Goal: Information Seeking & Learning: Learn about a topic

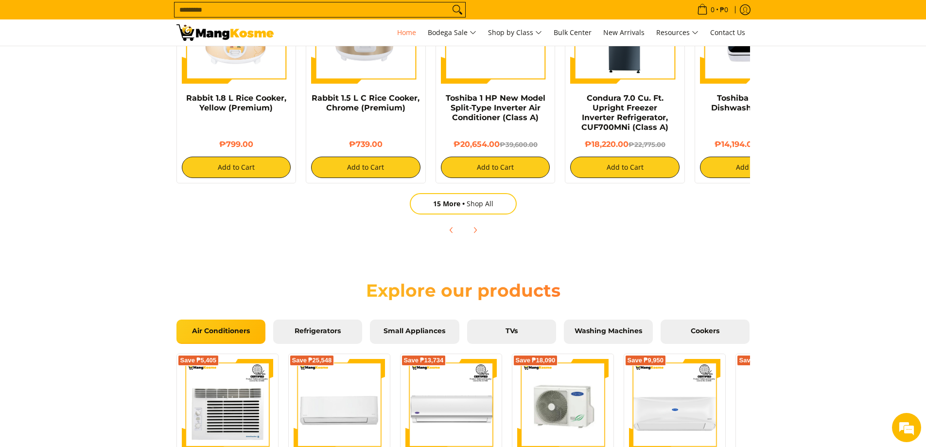
scroll to position [632, 0]
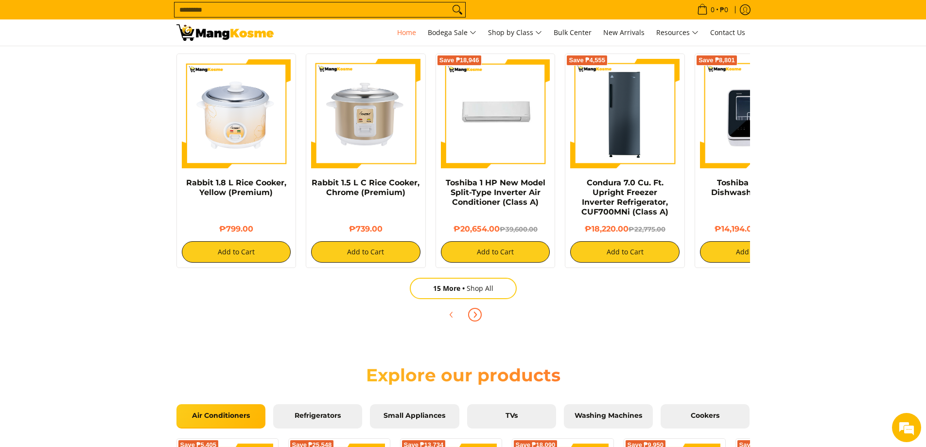
click at [471, 314] on icon "Next" at bounding box center [475, 314] width 8 height 8
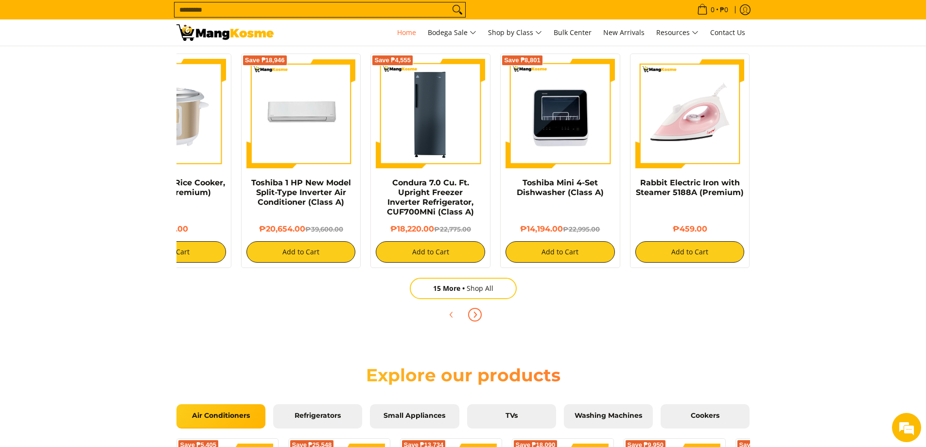
click at [471, 314] on icon "Next" at bounding box center [475, 314] width 8 height 8
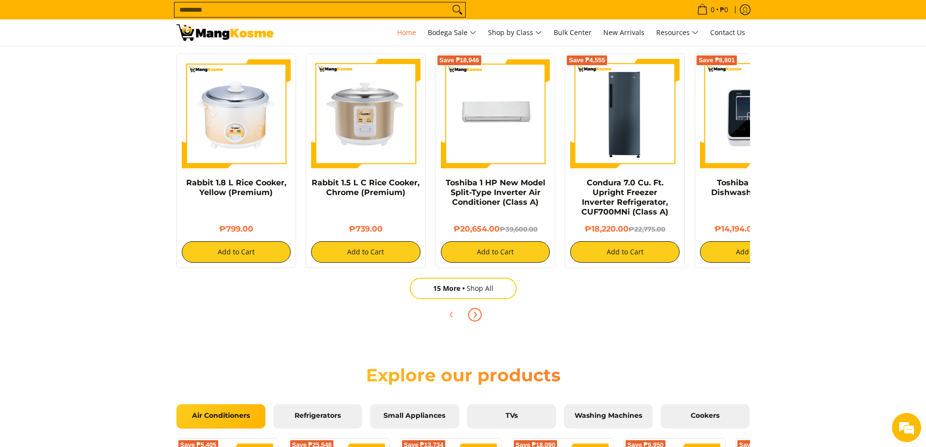
click at [471, 314] on icon "Next" at bounding box center [475, 314] width 8 height 8
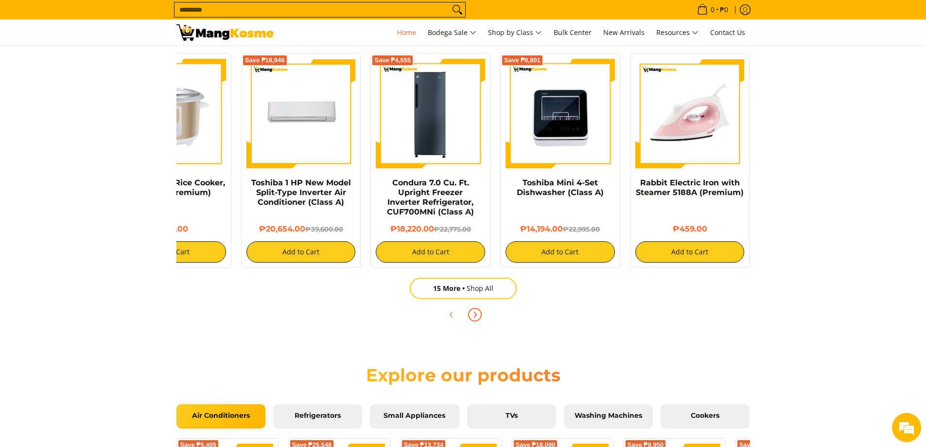
click at [471, 314] on icon "Next" at bounding box center [475, 314] width 8 height 8
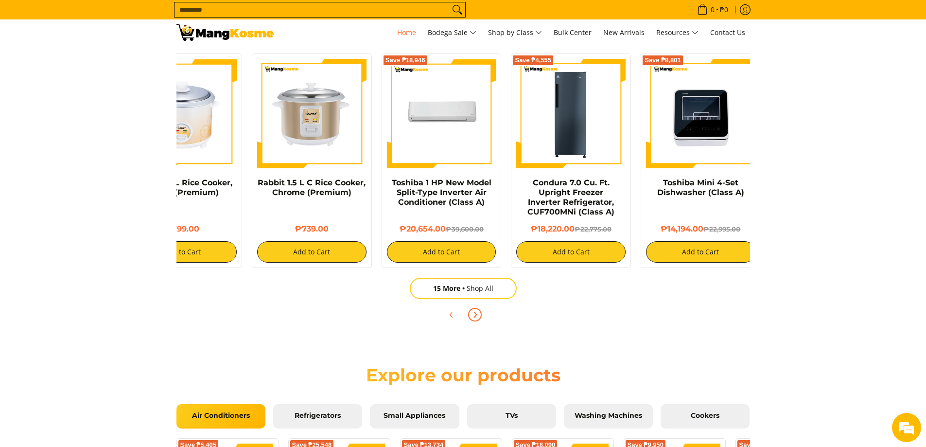
scroll to position [0, 0]
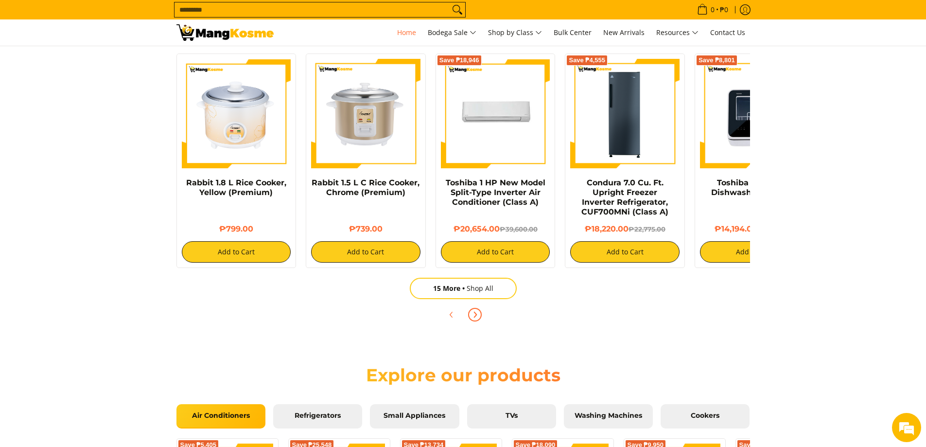
click at [471, 314] on icon "Next" at bounding box center [475, 314] width 8 height 8
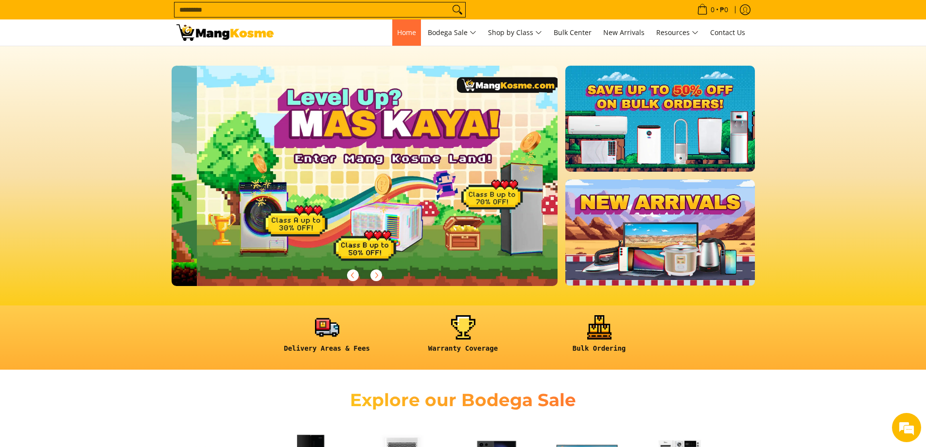
scroll to position [0, 386]
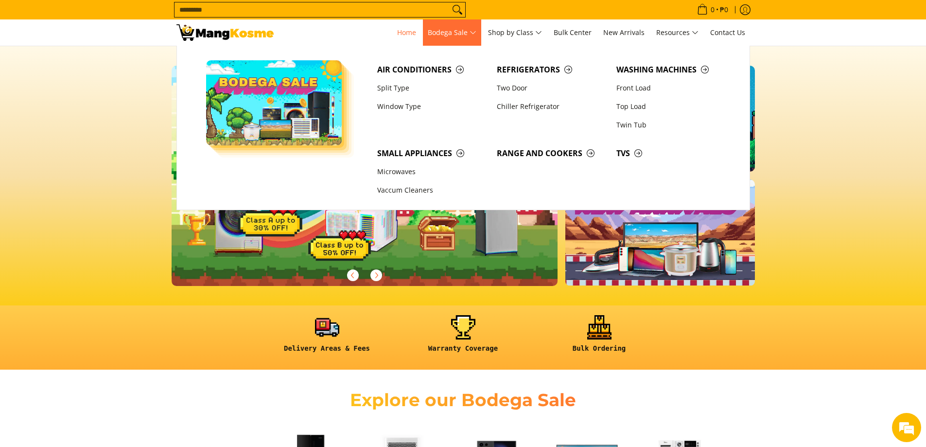
click at [453, 34] on span "Bodega Sale" at bounding box center [452, 33] width 49 height 12
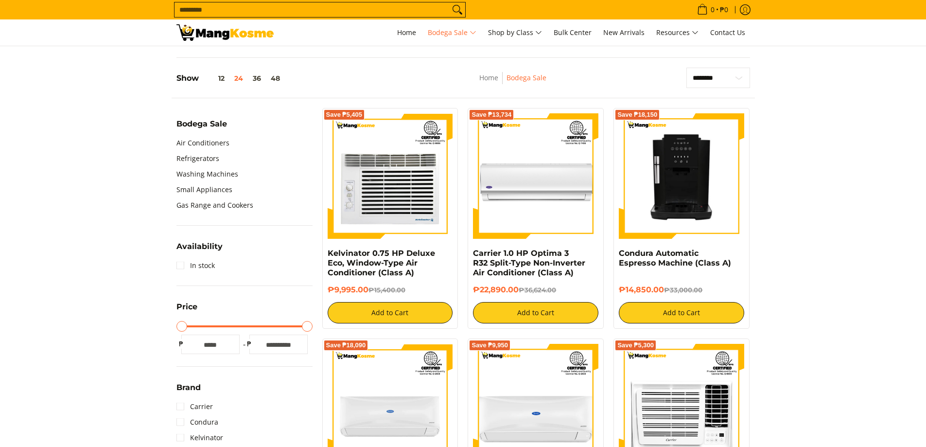
scroll to position [389, 0]
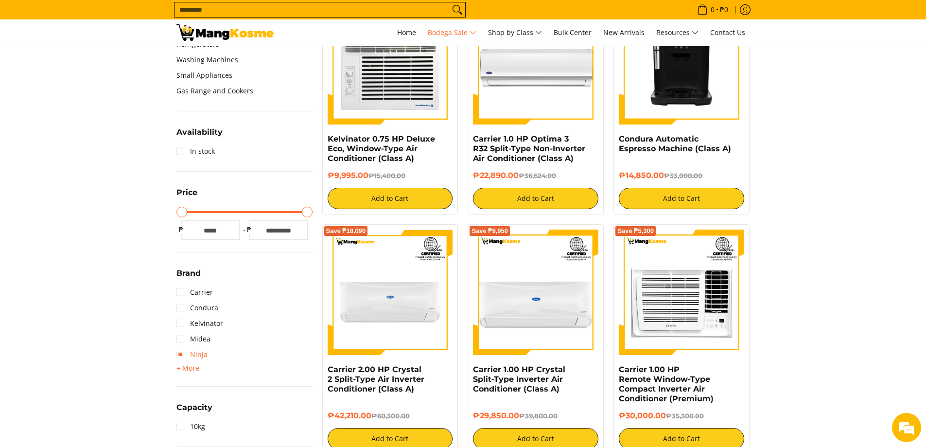
click at [180, 354] on link "Ninja" at bounding box center [191, 354] width 31 height 16
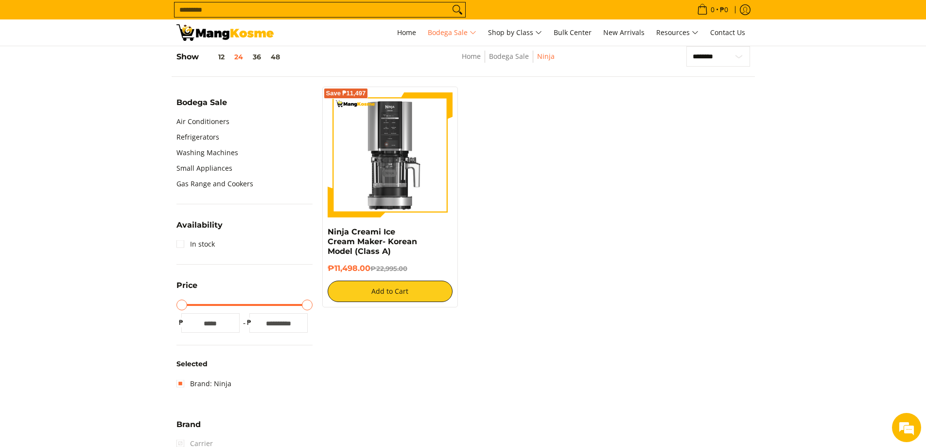
click at [257, 37] on img at bounding box center [224, 32] width 97 height 17
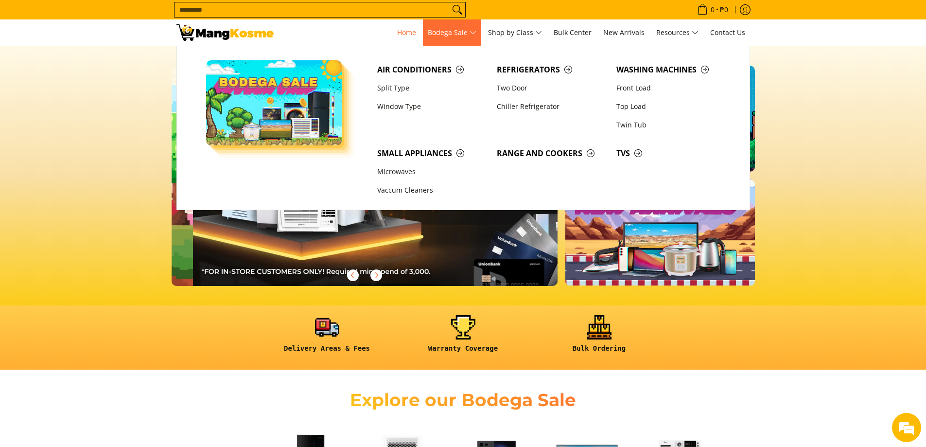
scroll to position [0, 773]
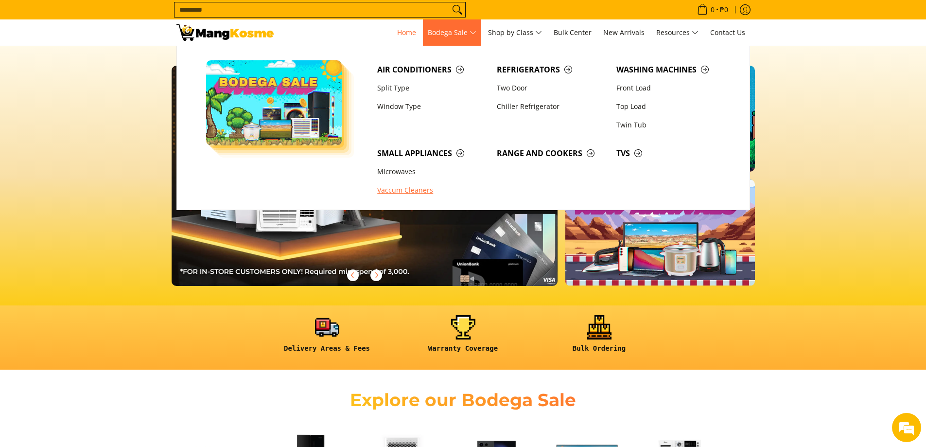
click at [405, 190] on link "Vaccum Cleaners" at bounding box center [432, 190] width 120 height 18
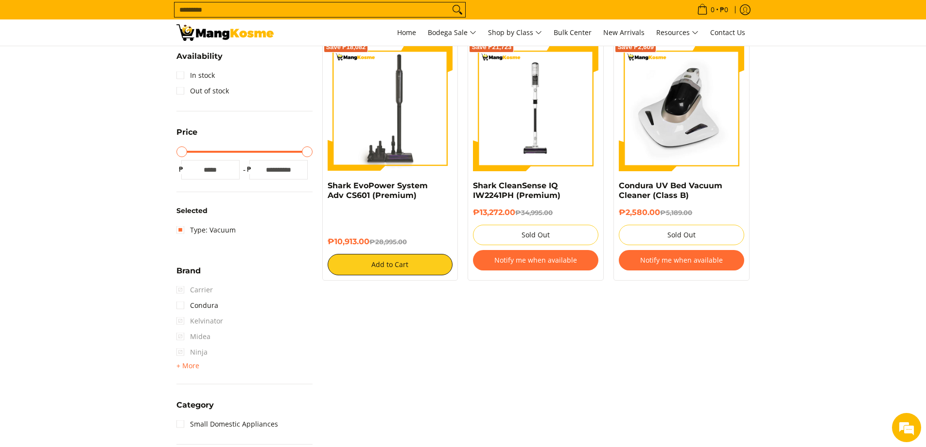
scroll to position [340, 0]
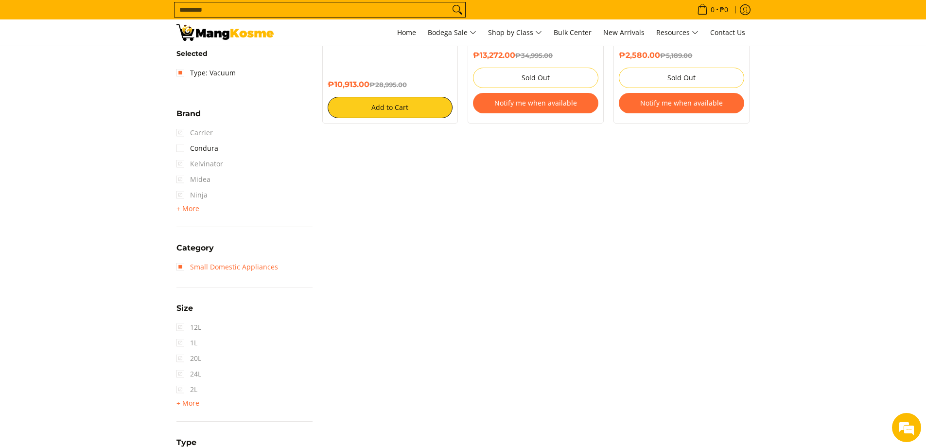
click at [192, 265] on link "Small Domestic Appliances" at bounding box center [227, 267] width 102 height 16
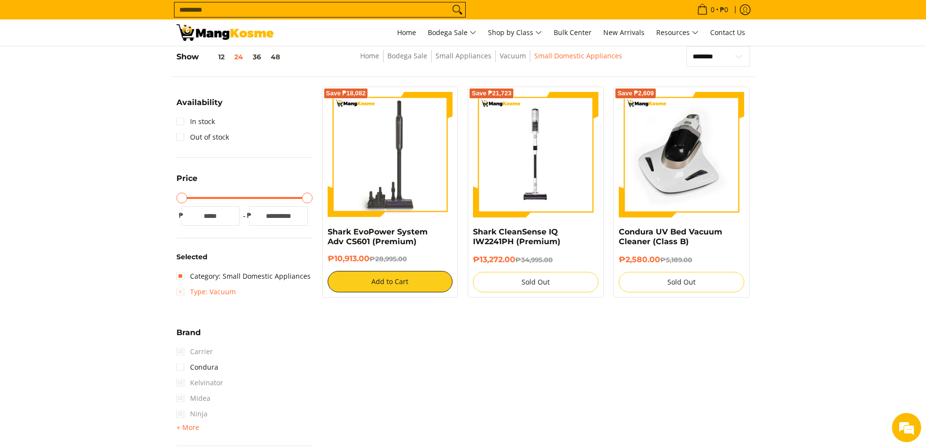
click at [201, 289] on link "Type: Vacuum" at bounding box center [205, 292] width 59 height 16
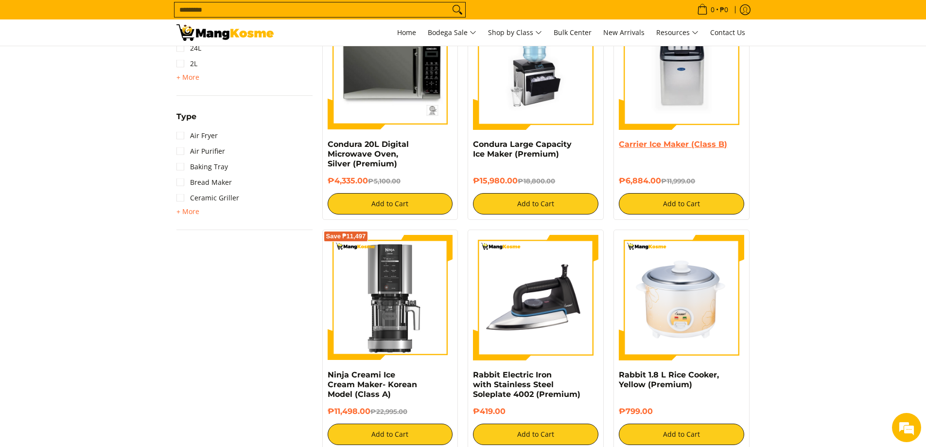
scroll to position [672, 0]
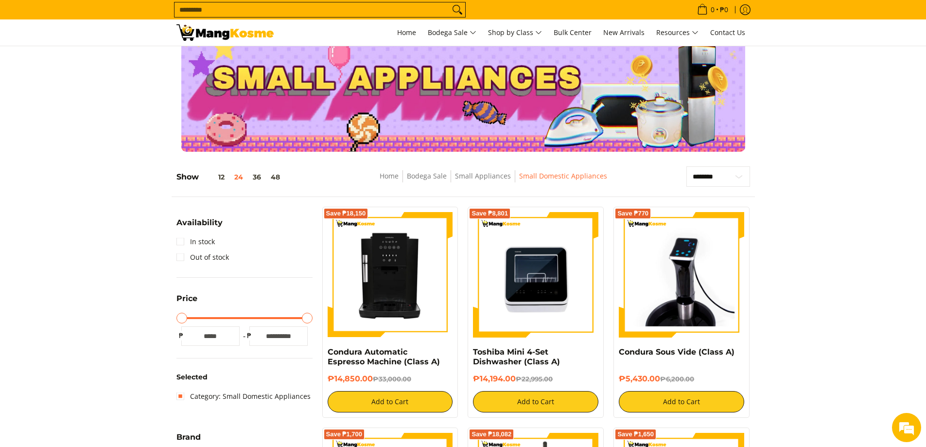
scroll to position [0, 0]
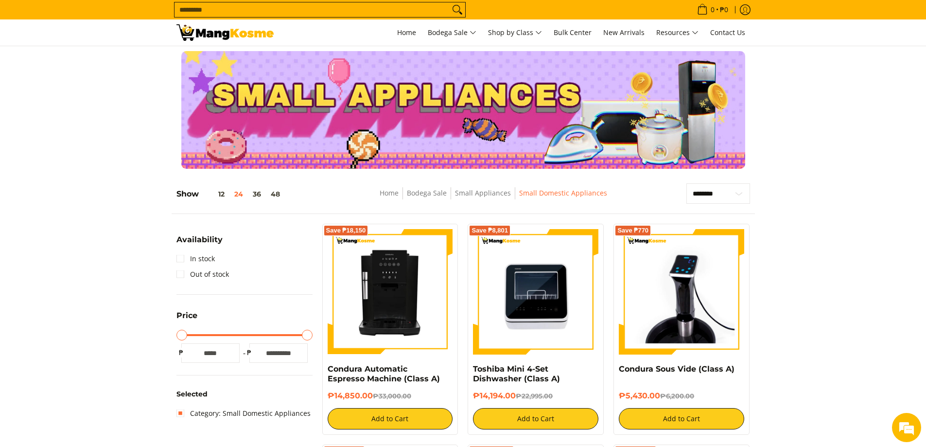
drag, startPoint x: 800, startPoint y: 267, endPoint x: 800, endPoint y: 278, distance: 11.2
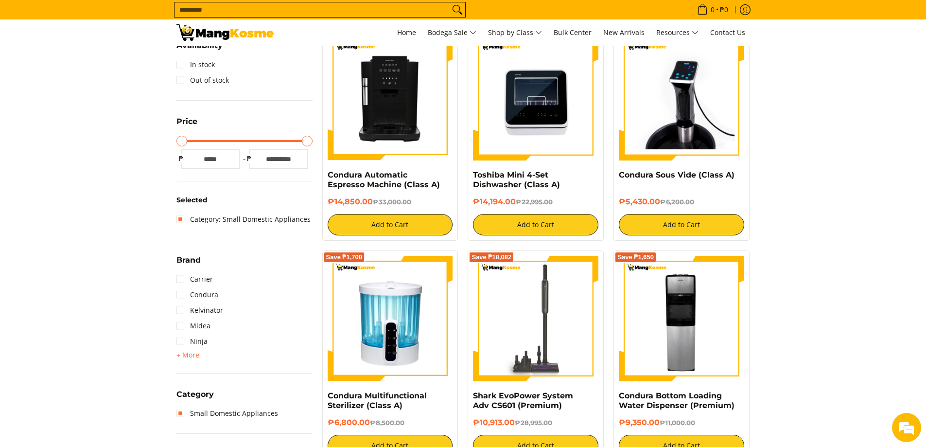
scroll to position [194, 0]
